Goal: Task Accomplishment & Management: Use online tool/utility

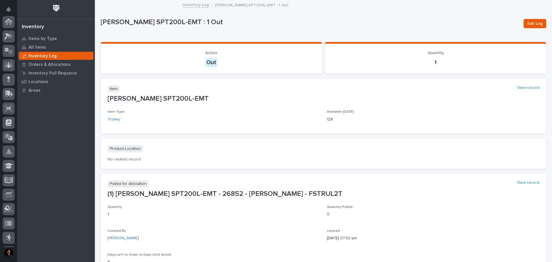
scroll to position [85, 0]
click at [54, 57] on p "Inventory Log" at bounding box center [42, 55] width 28 height 5
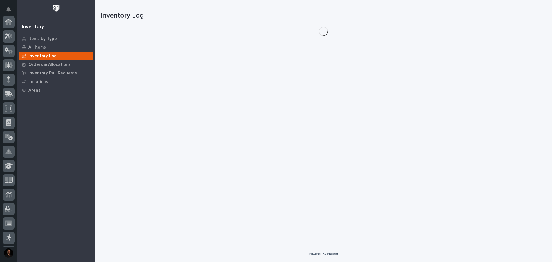
scroll to position [85, 0]
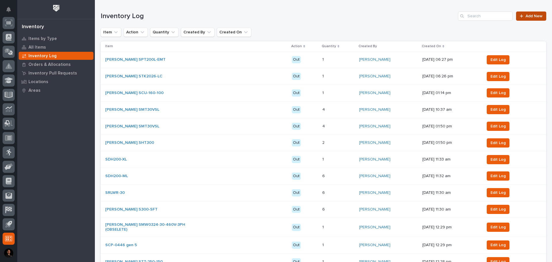
click at [535, 12] on link "Add New" at bounding box center [531, 16] width 30 height 9
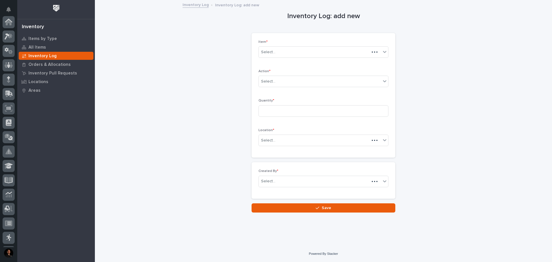
scroll to position [85, 0]
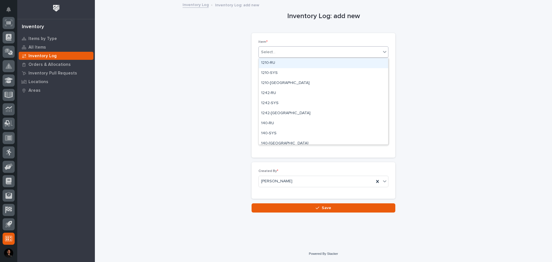
click at [320, 49] on div "Select..." at bounding box center [320, 51] width 122 height 9
type input "***"
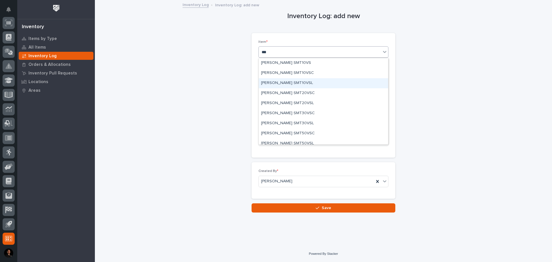
click at [288, 85] on div "[PERSON_NAME] SMT10VSL" at bounding box center [323, 83] width 129 height 10
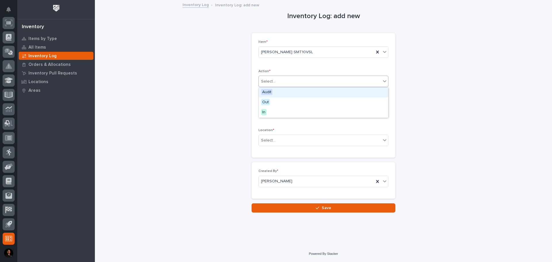
click at [290, 83] on div "Select..." at bounding box center [320, 81] width 122 height 9
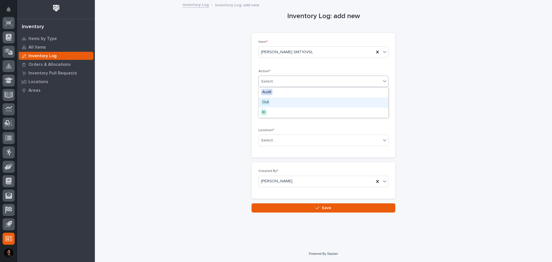
click at [275, 102] on div "Out" at bounding box center [323, 102] width 129 height 10
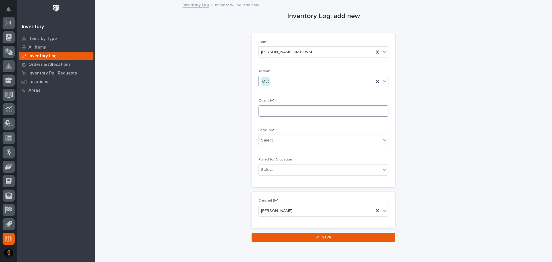
click at [271, 114] on input at bounding box center [323, 111] width 130 height 12
type input "1"
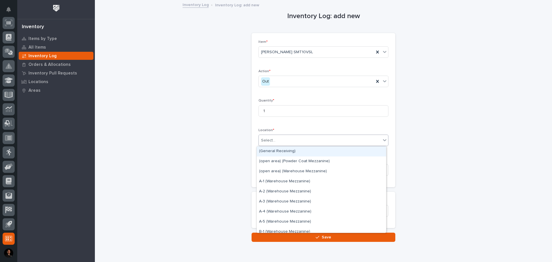
click at [282, 137] on div "Select..." at bounding box center [320, 140] width 122 height 9
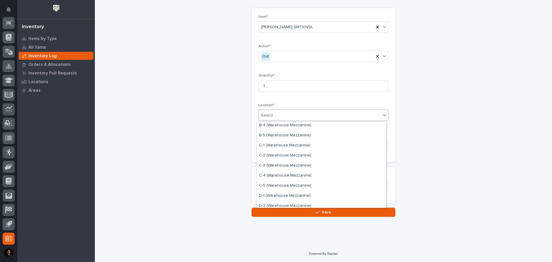
scroll to position [115, 0]
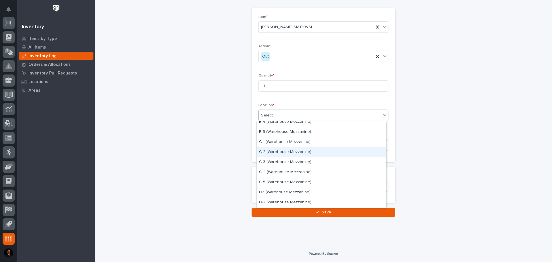
click at [299, 155] on div "C-2 (Warehouse Mezzanine)" at bounding box center [321, 152] width 129 height 10
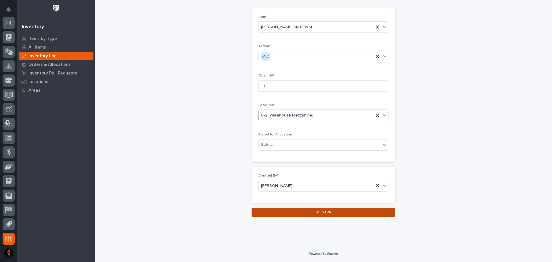
click at [310, 210] on button "Save" at bounding box center [324, 212] width 144 height 9
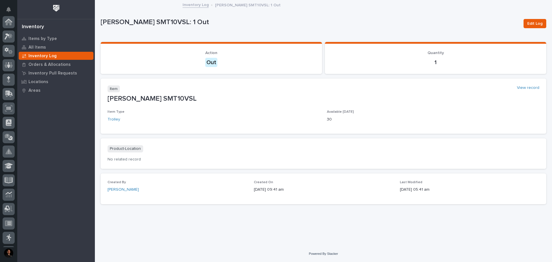
scroll to position [85, 0]
